Goal: Task Accomplishment & Management: Manage account settings

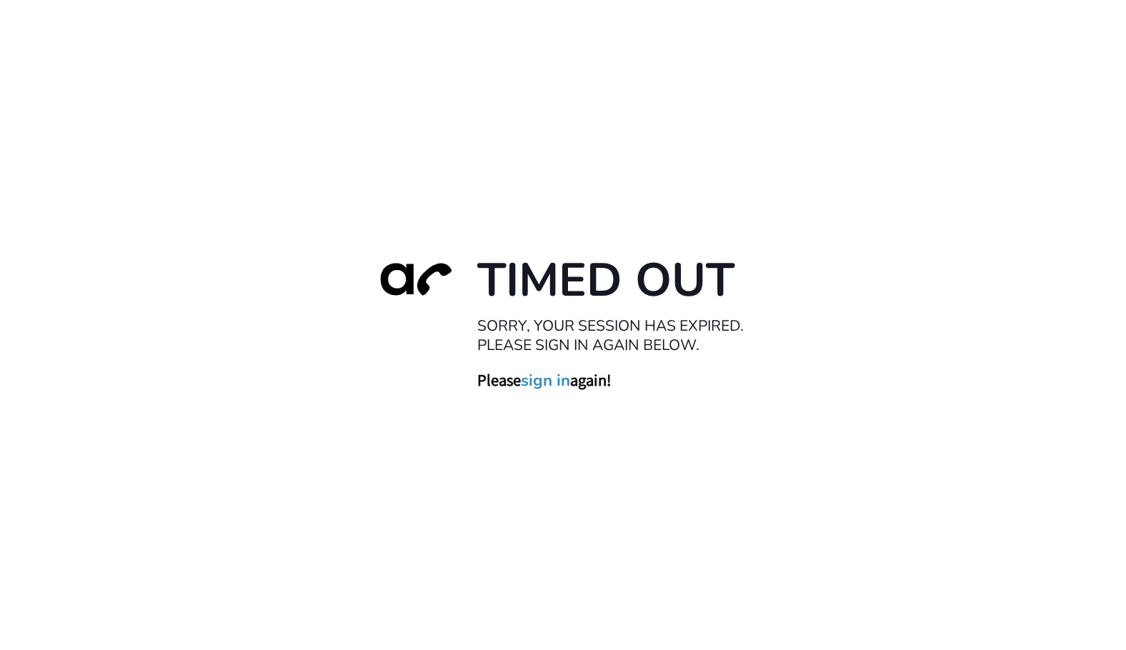
click at [551, 385] on link "sign in" at bounding box center [545, 381] width 49 height 20
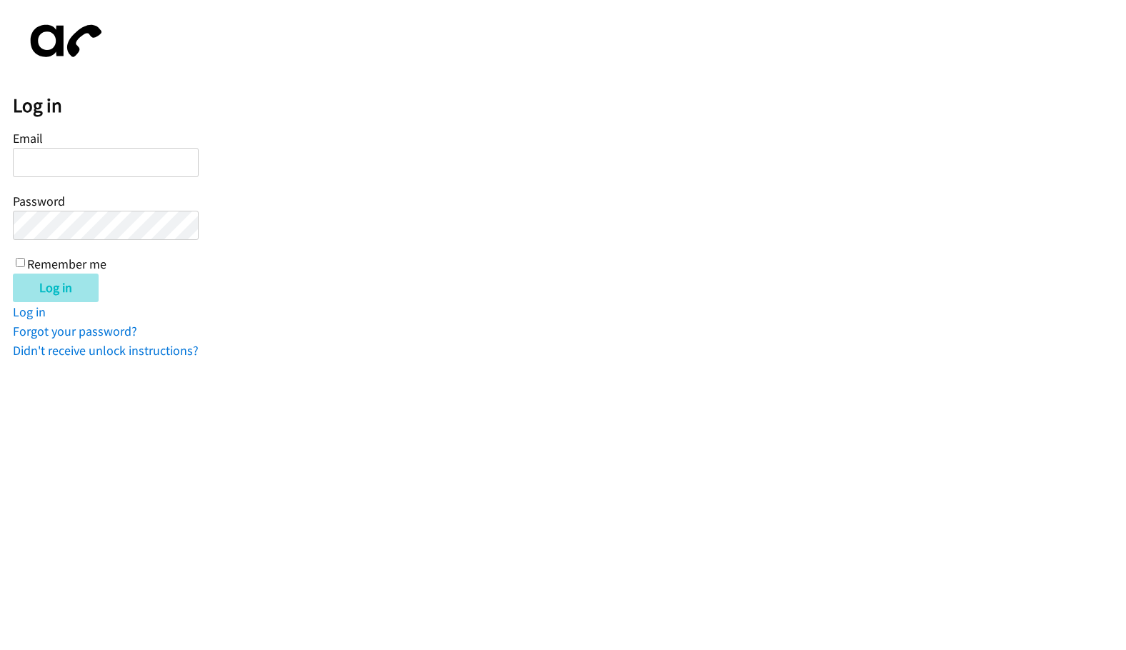
type input "[EMAIL_ADDRESS][DOMAIN_NAME]"
click at [69, 289] on input "Log in" at bounding box center [56, 288] width 86 height 29
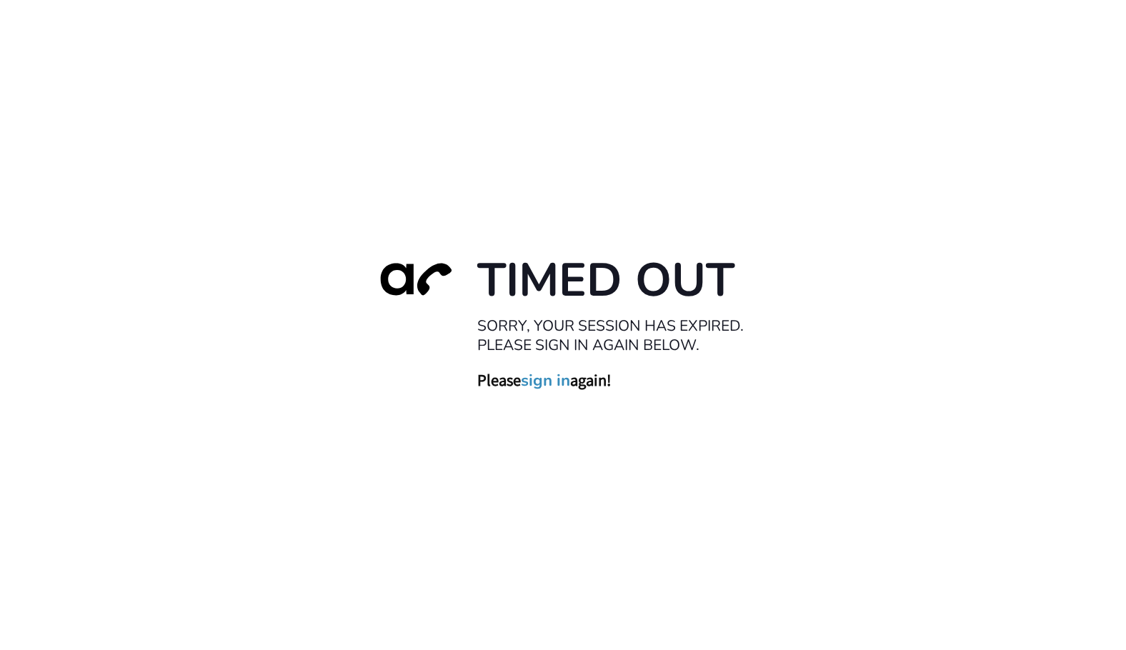
click at [562, 384] on link "sign in" at bounding box center [545, 381] width 49 height 20
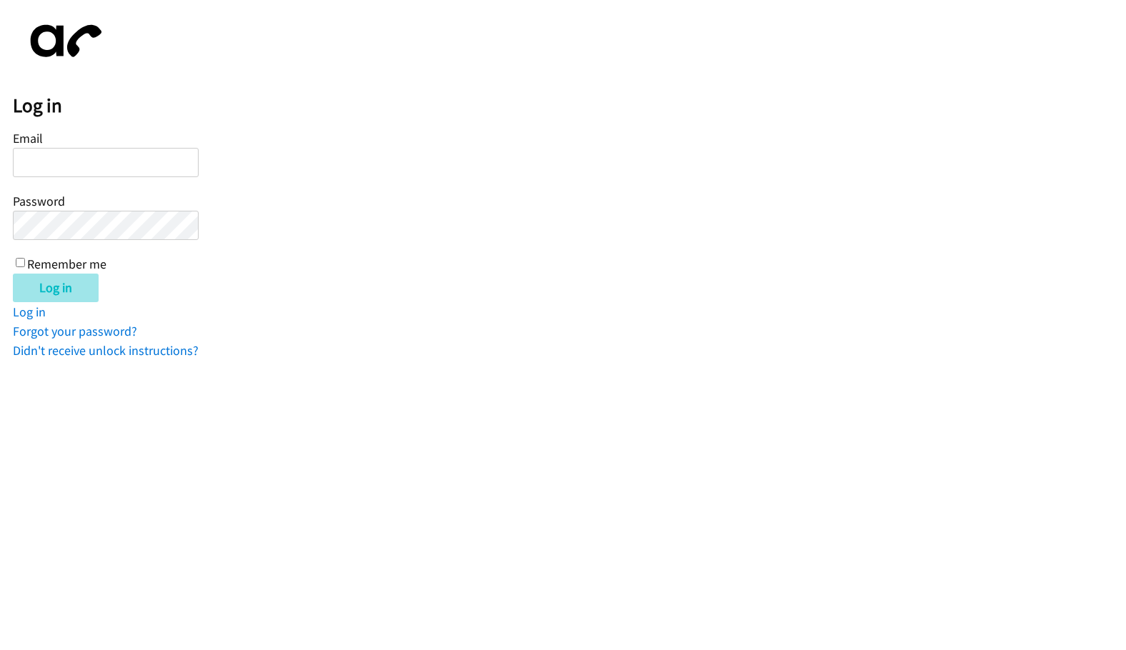
type input "[EMAIL_ADDRESS][DOMAIN_NAME]"
click at [59, 287] on input "Log in" at bounding box center [56, 288] width 86 height 29
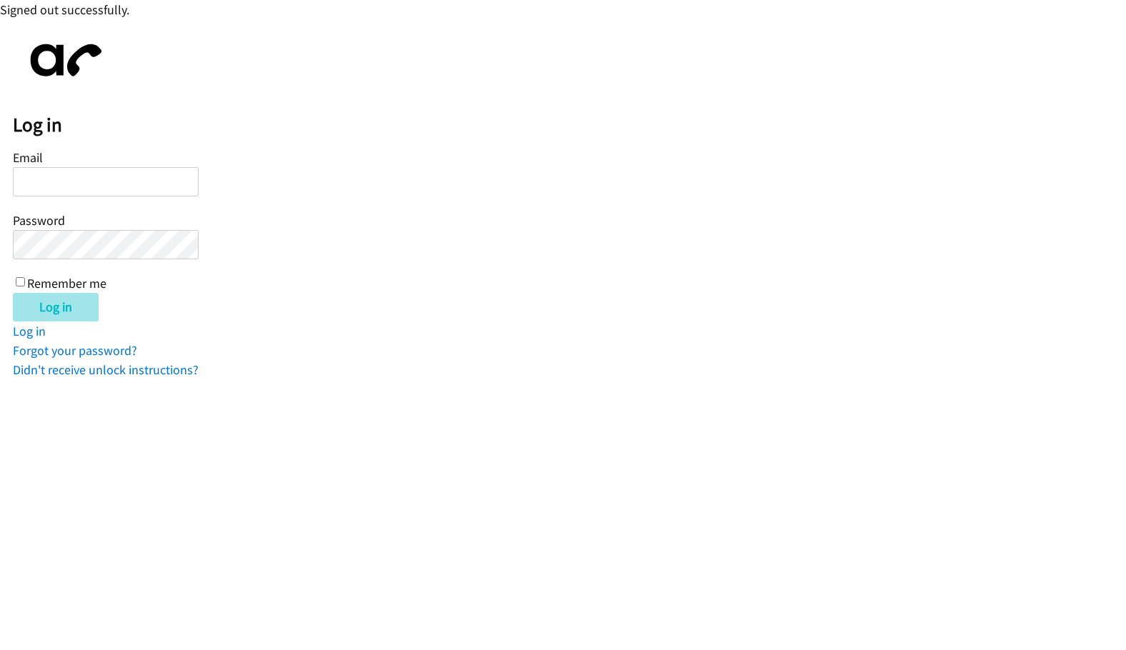
type input "[EMAIL_ADDRESS][DOMAIN_NAME]"
click at [52, 307] on input "Log in" at bounding box center [56, 307] width 86 height 29
